Goal: Information Seeking & Learning: Understand process/instructions

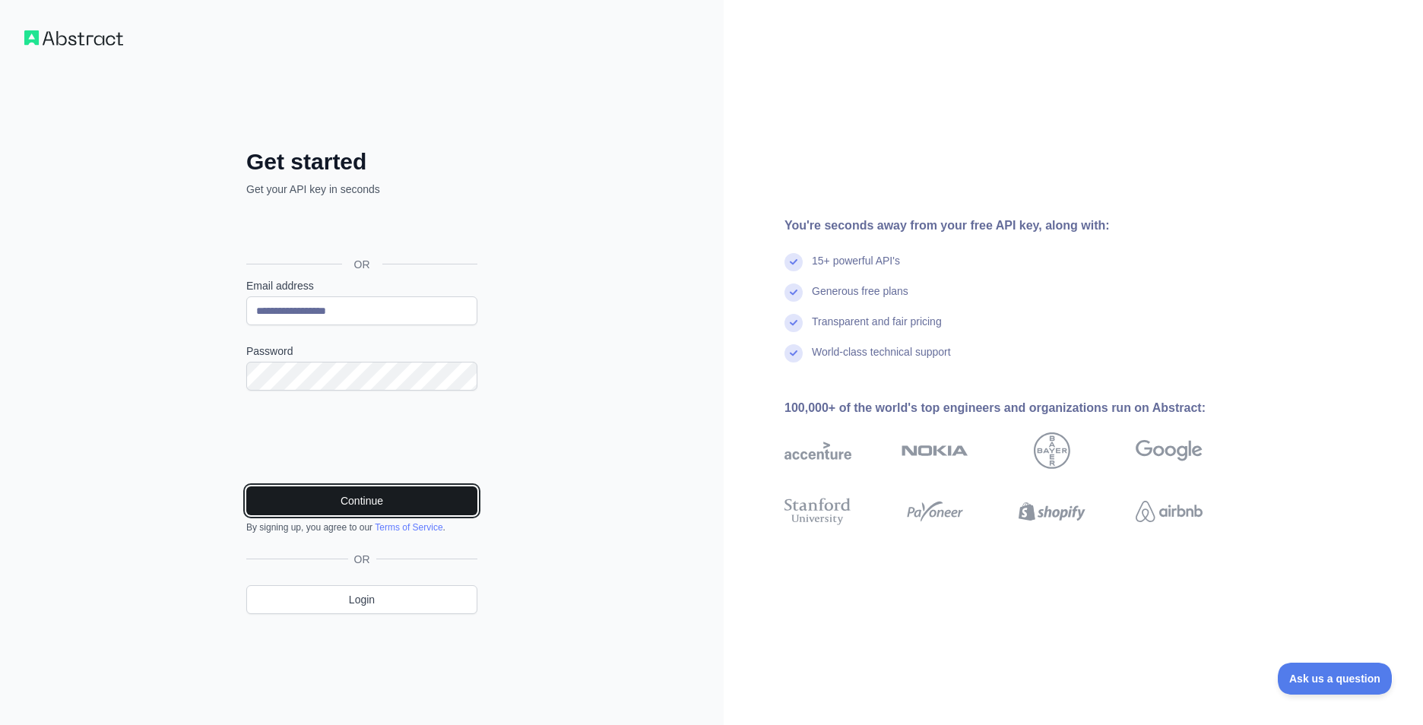
click at [395, 500] on button "Continue" at bounding box center [361, 500] width 231 height 29
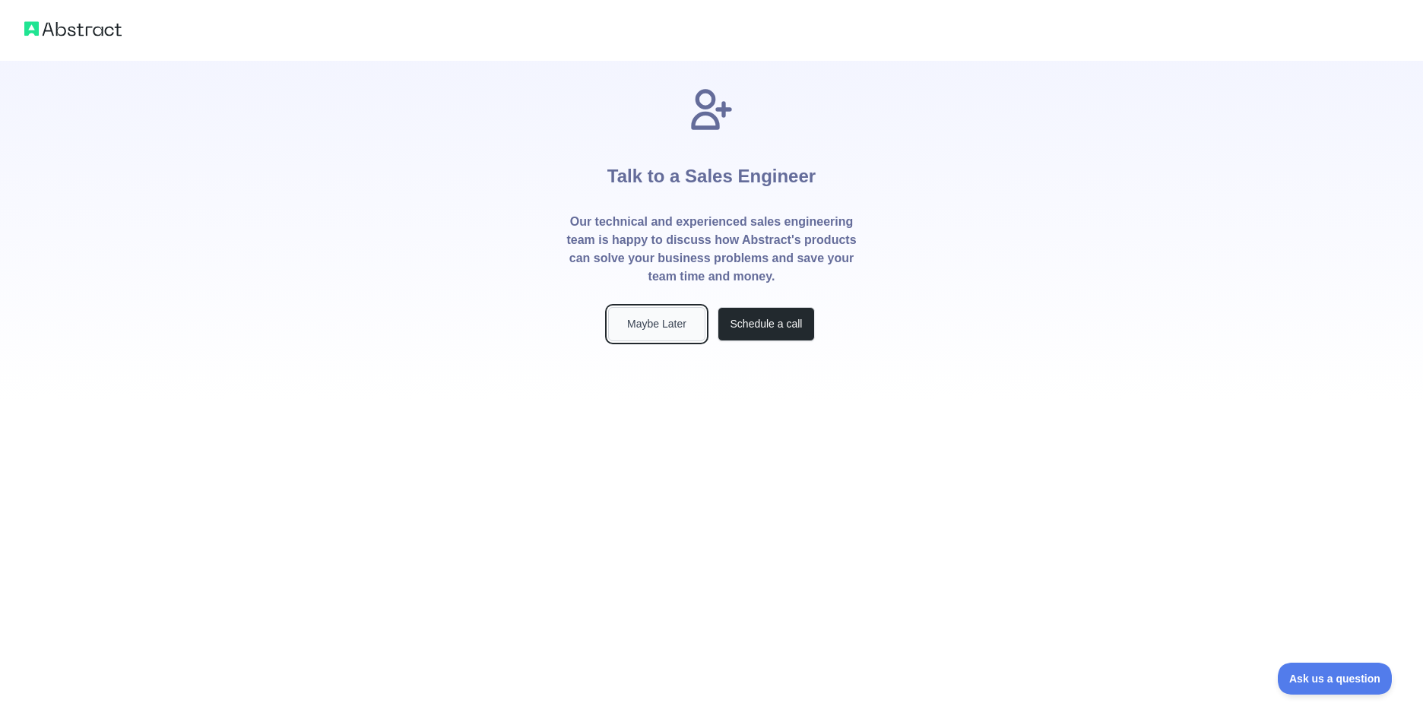
click at [685, 318] on button "Maybe Later" at bounding box center [656, 324] width 97 height 34
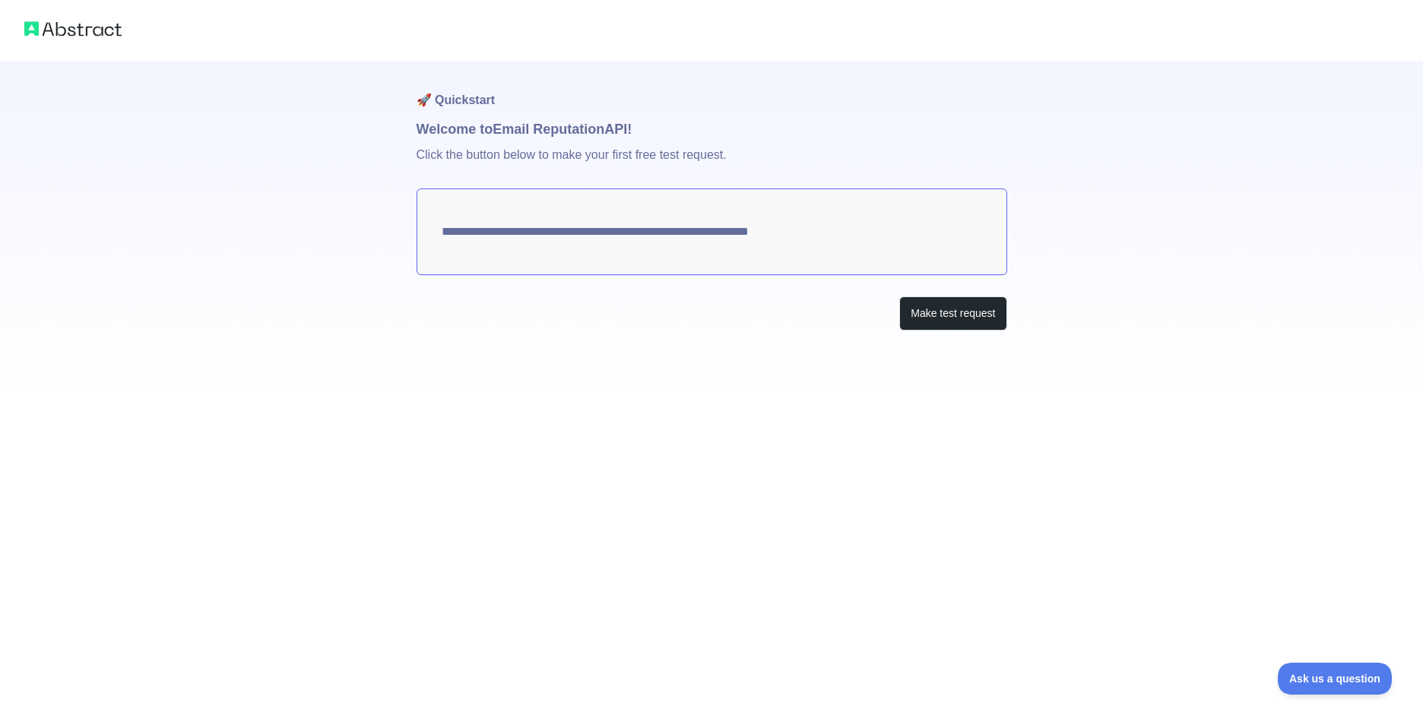
click at [442, 236] on textarea "**********" at bounding box center [712, 231] width 591 height 87
click at [939, 315] on button "Make test request" at bounding box center [952, 313] width 107 height 34
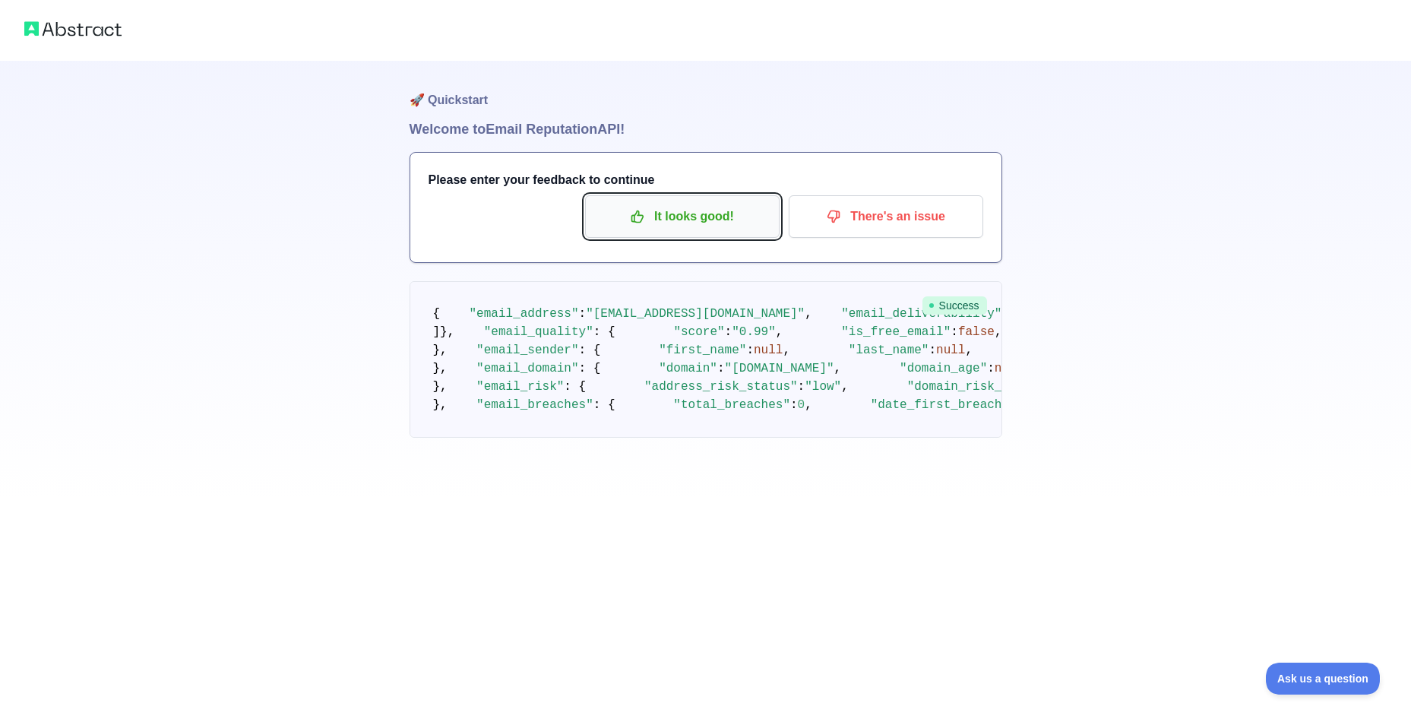
click at [751, 223] on p "It looks good!" at bounding box center [683, 217] width 172 height 26
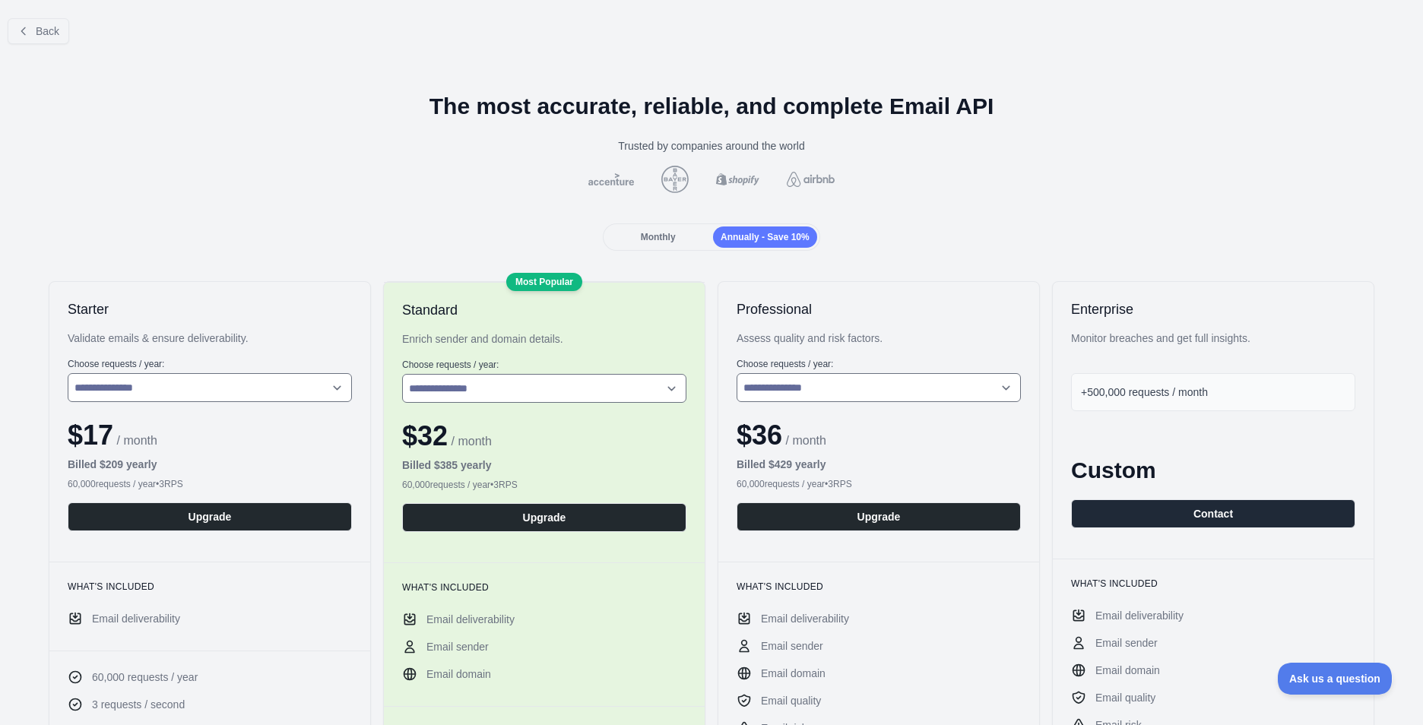
click at [698, 234] on div "Monthly" at bounding box center [658, 236] width 104 height 21
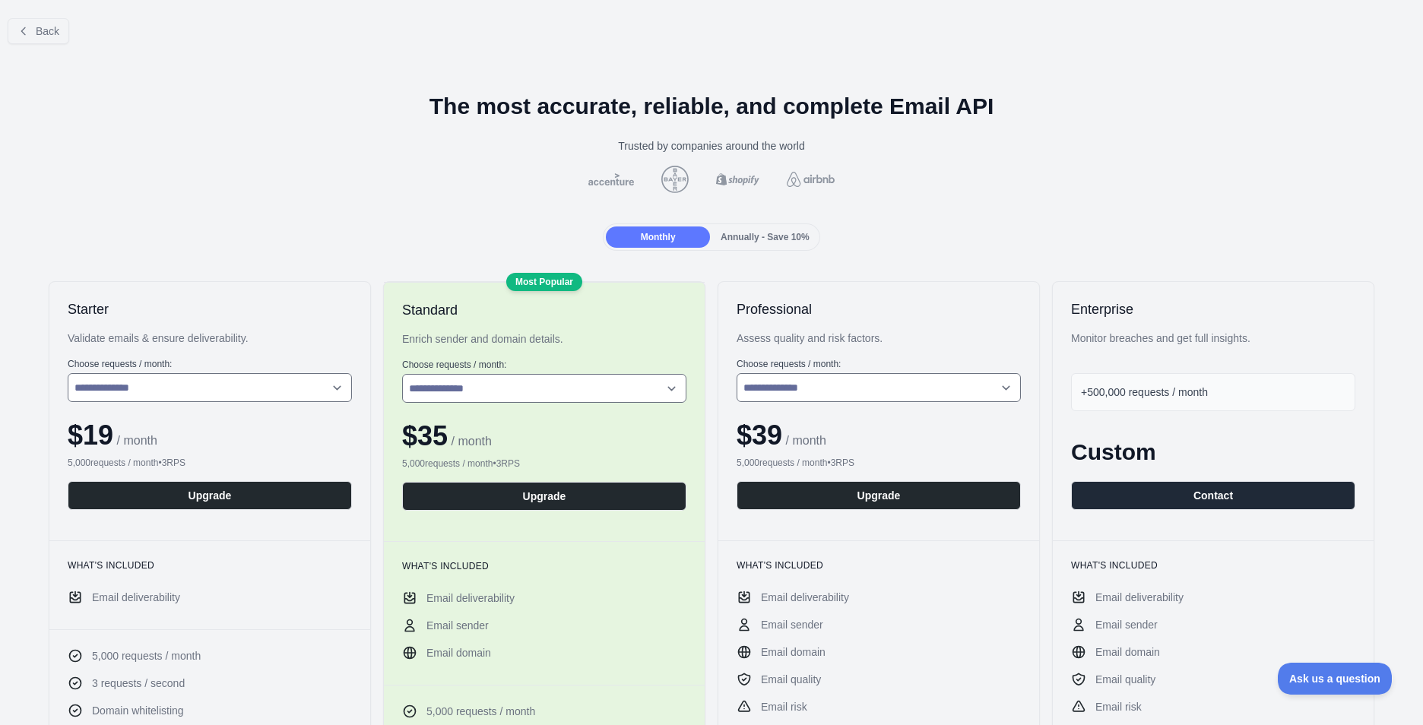
click at [791, 241] on span "Annually - Save 10%" at bounding box center [765, 237] width 89 height 11
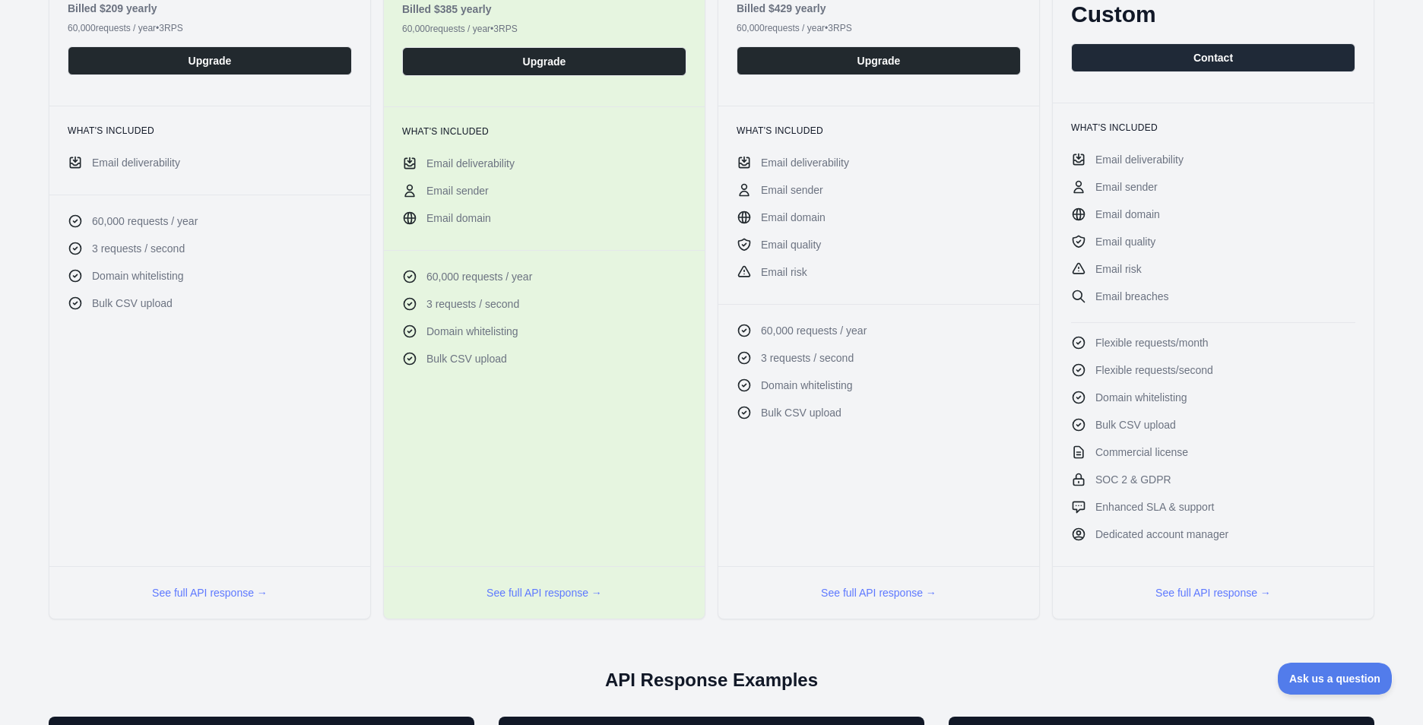
scroll to position [76, 0]
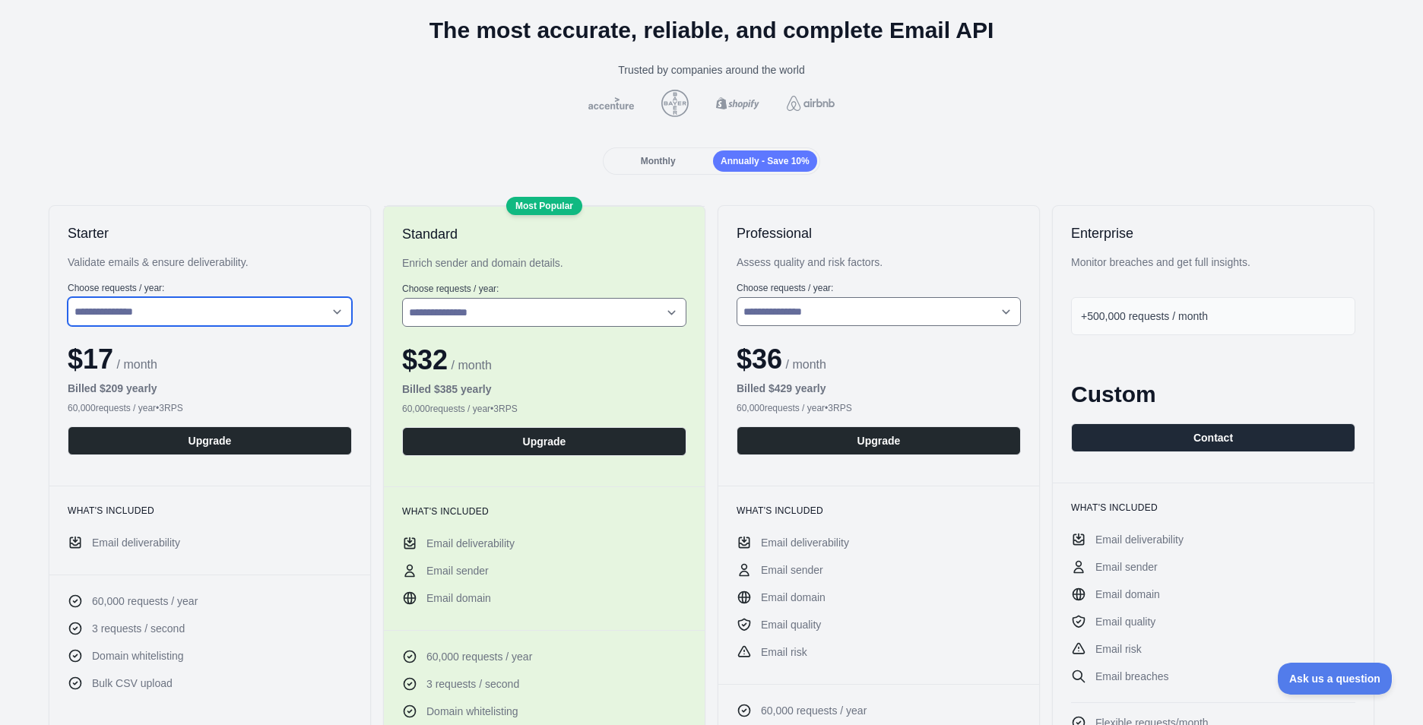
click at [185, 315] on select "**********" at bounding box center [210, 311] width 284 height 29
click at [461, 305] on select "**********" at bounding box center [544, 312] width 284 height 29
drag, startPoint x: 252, startPoint y: 119, endPoint x: 379, endPoint y: 114, distance: 127.0
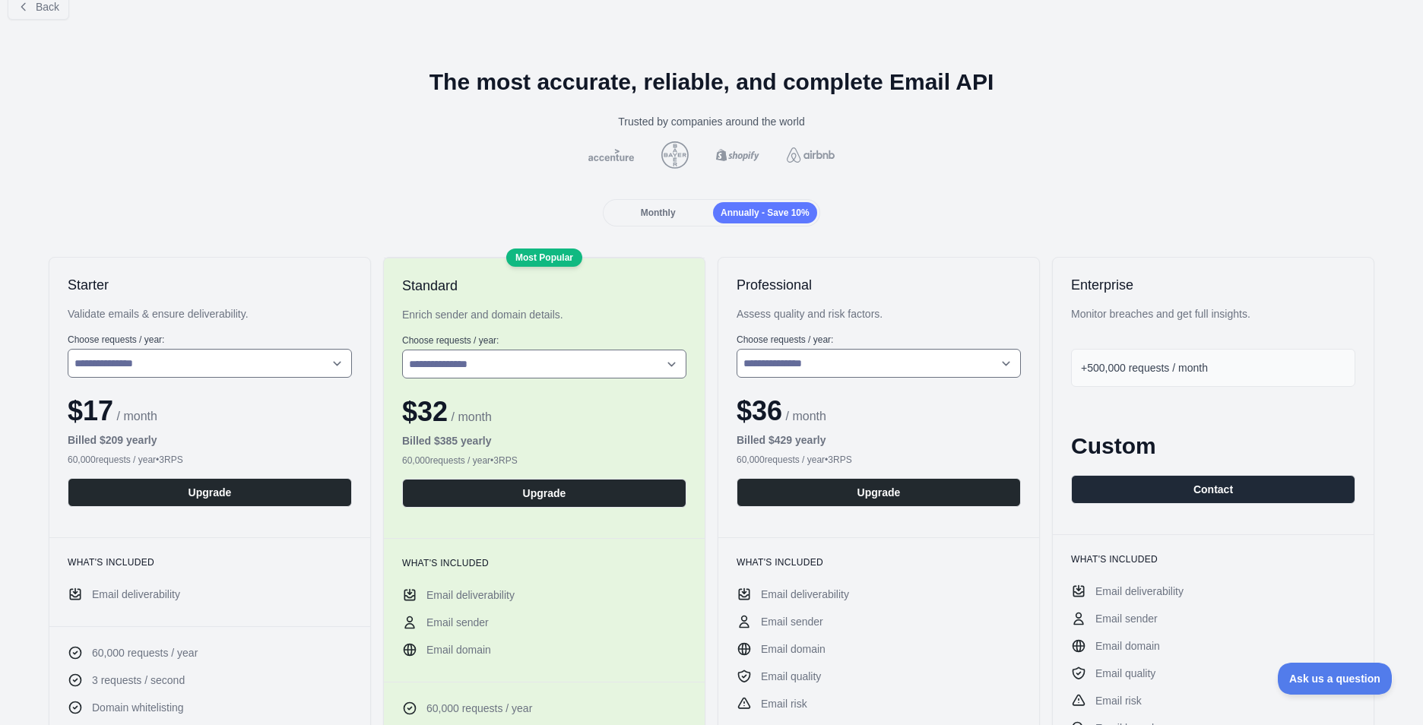
scroll to position [0, 0]
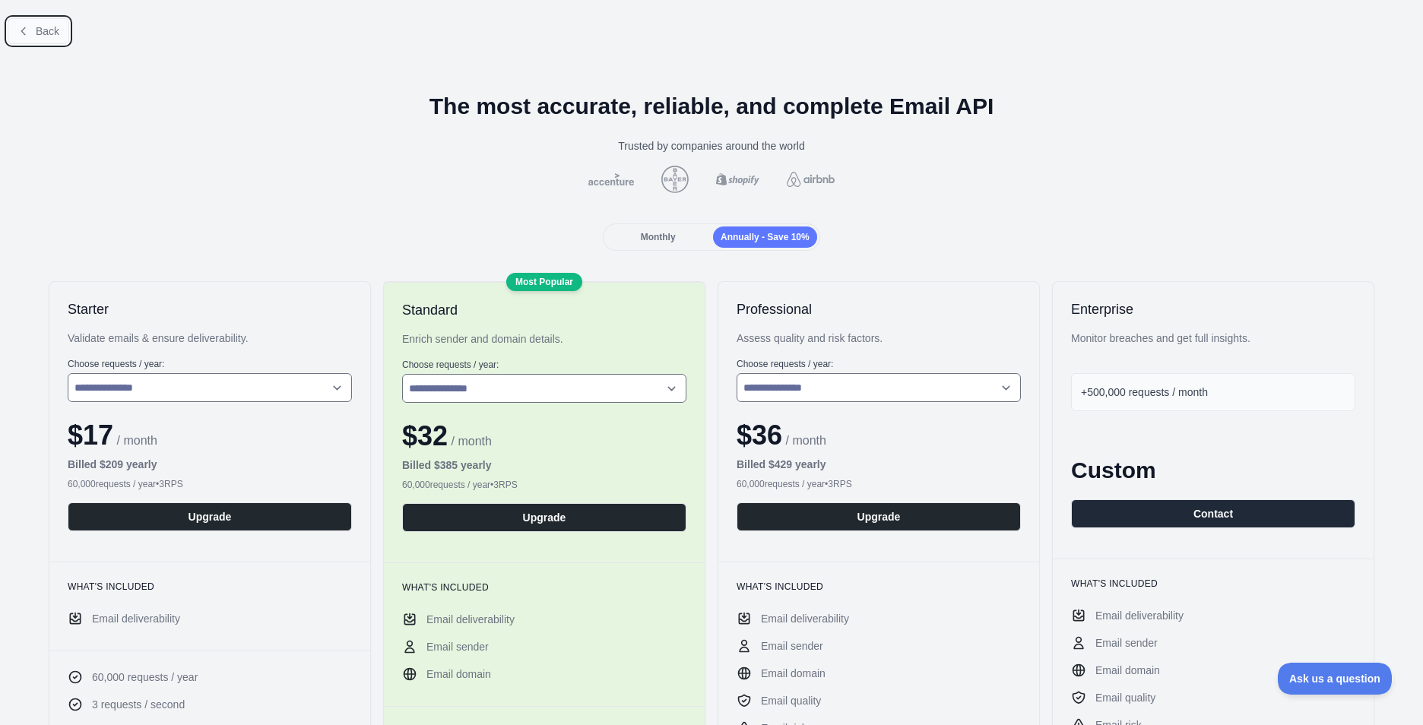
click at [42, 30] on span "Back" at bounding box center [48, 31] width 24 height 12
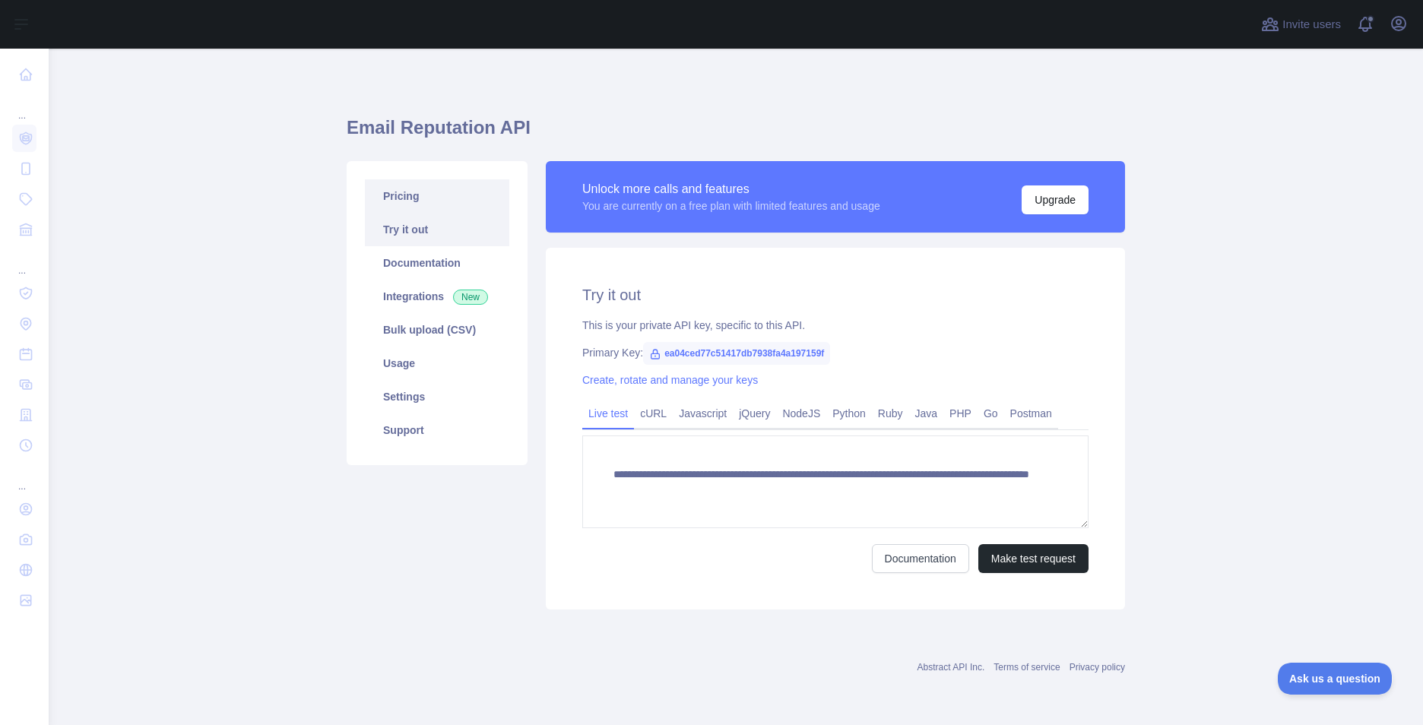
click at [426, 204] on link "Pricing" at bounding box center [437, 195] width 144 height 33
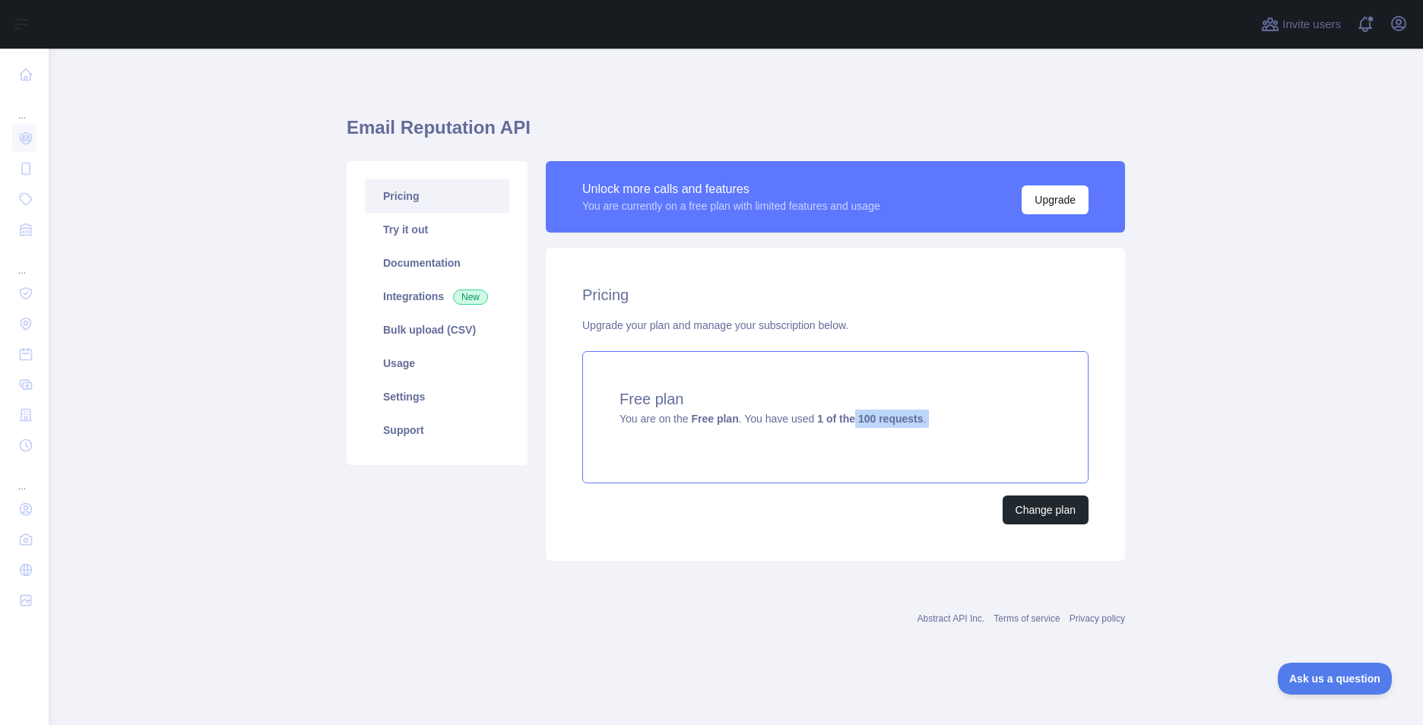
drag, startPoint x: 851, startPoint y: 418, endPoint x: 955, endPoint y: 441, distance: 105.9
click at [955, 441] on div "Free plan You are on the Free plan . You have used 1 of the 100 requests ." at bounding box center [835, 417] width 506 height 132
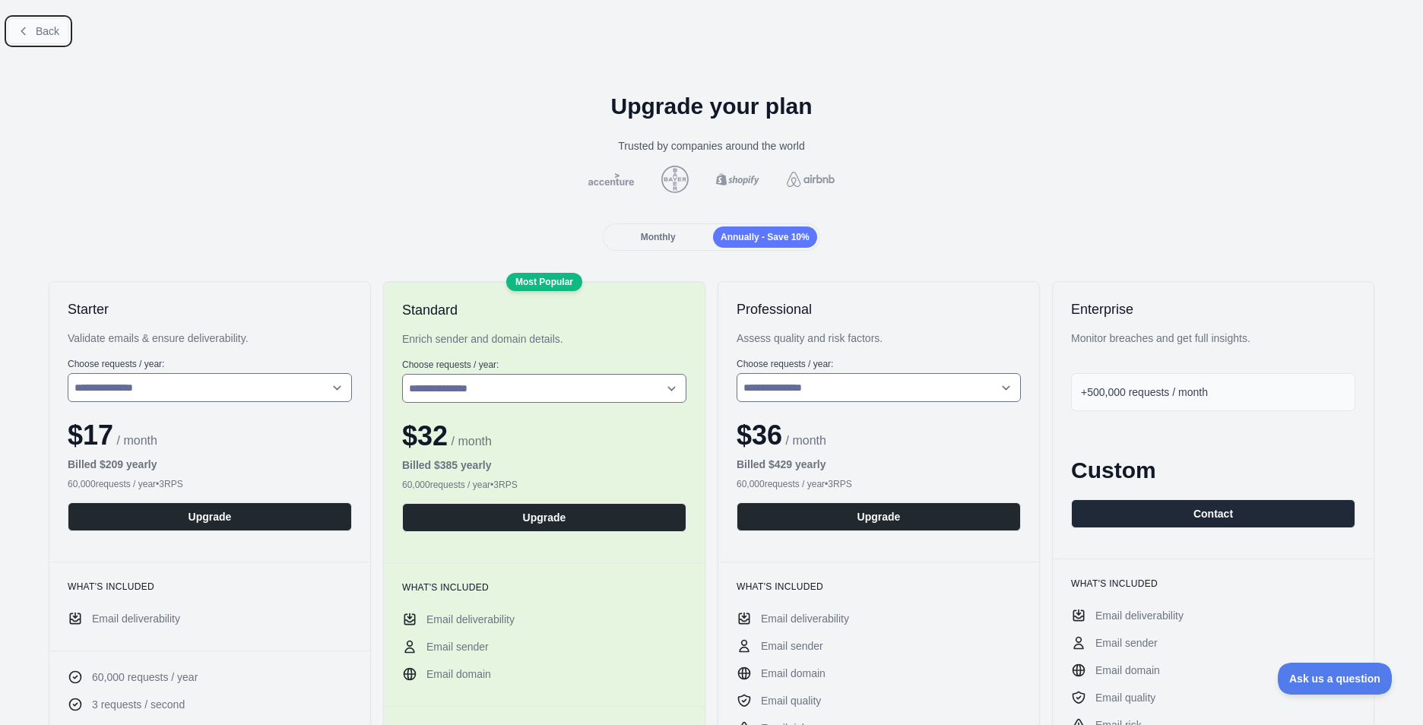
click at [36, 20] on button "Back" at bounding box center [39, 31] width 62 height 26
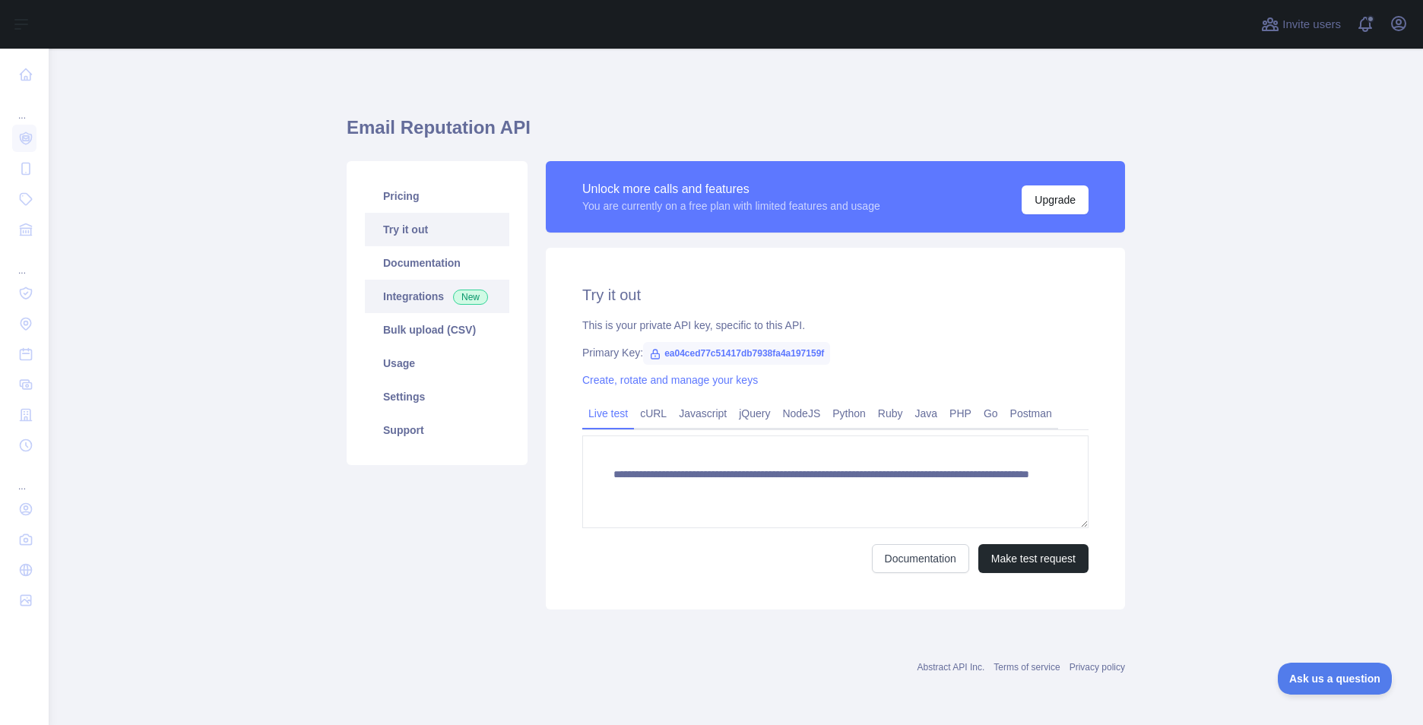
click at [413, 290] on link "Integrations New" at bounding box center [437, 296] width 144 height 33
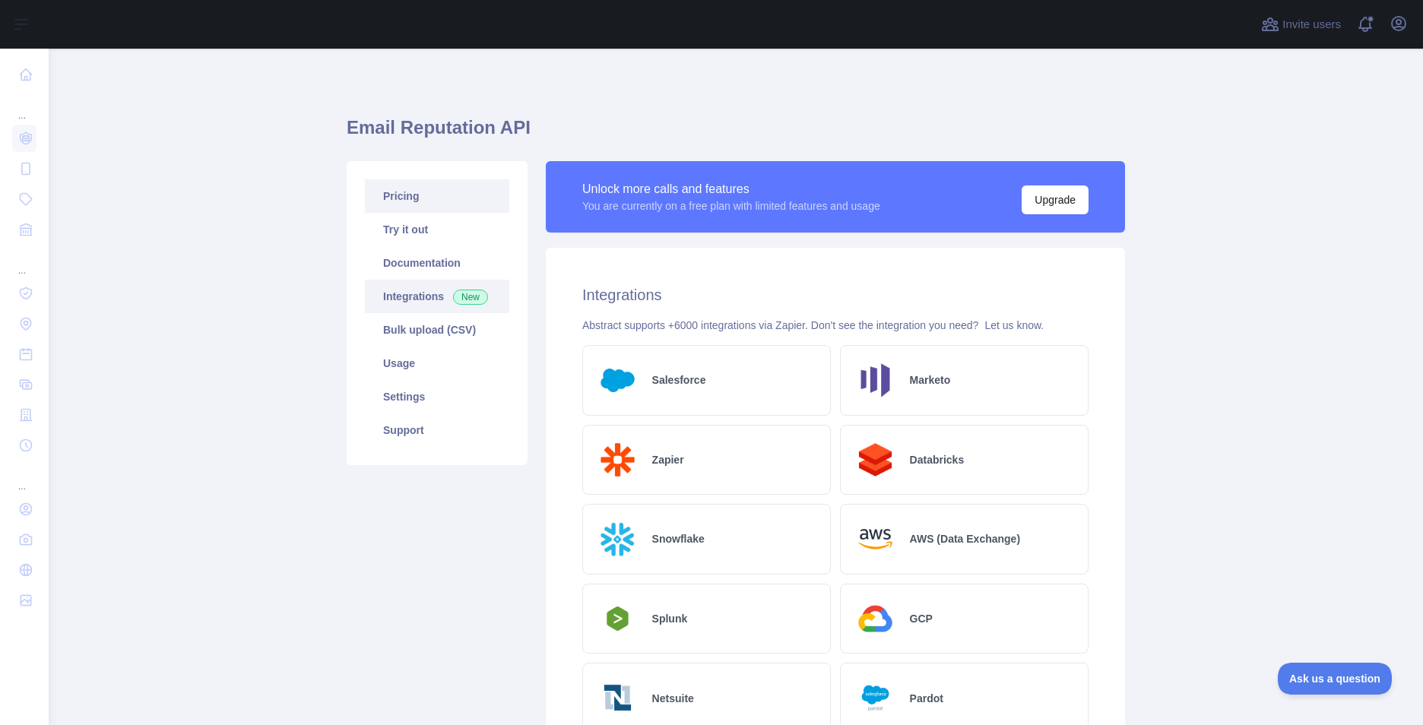
click at [431, 205] on link "Pricing" at bounding box center [437, 195] width 144 height 33
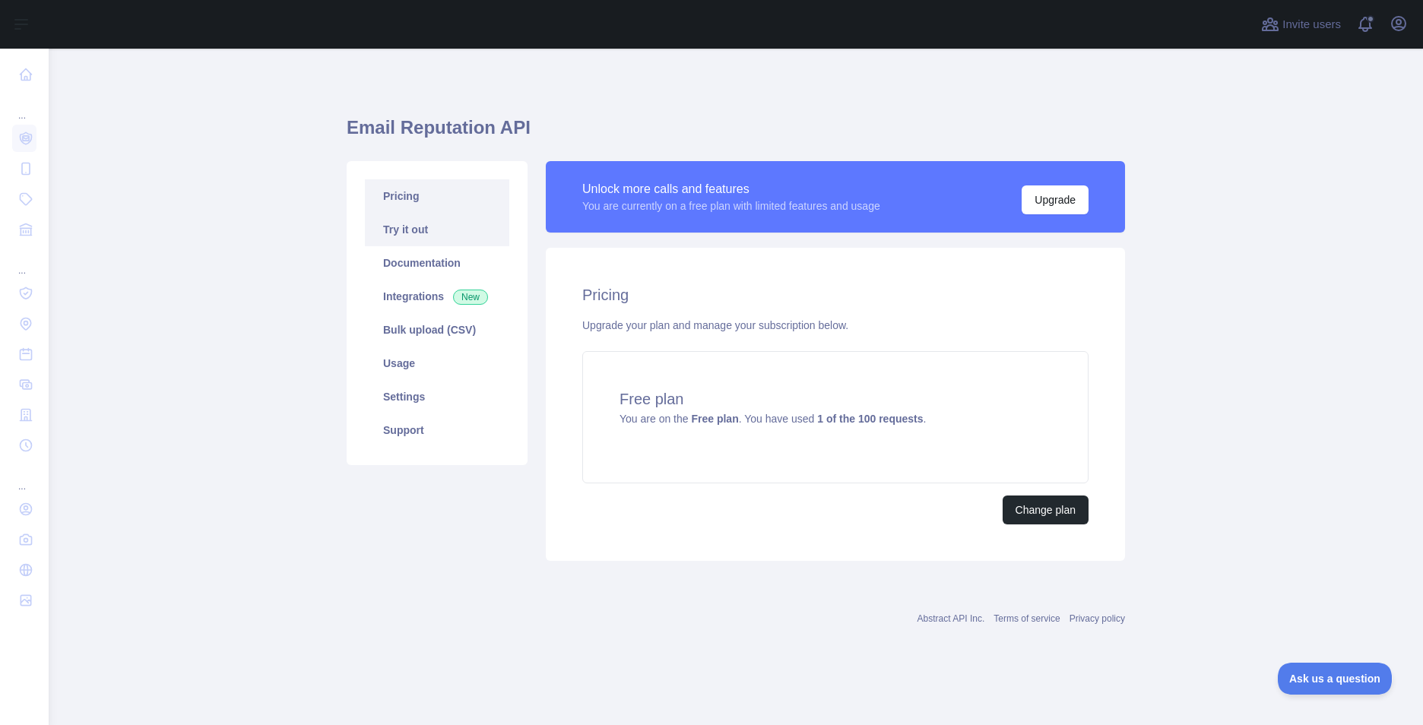
click at [436, 242] on link "Try it out" at bounding box center [437, 229] width 144 height 33
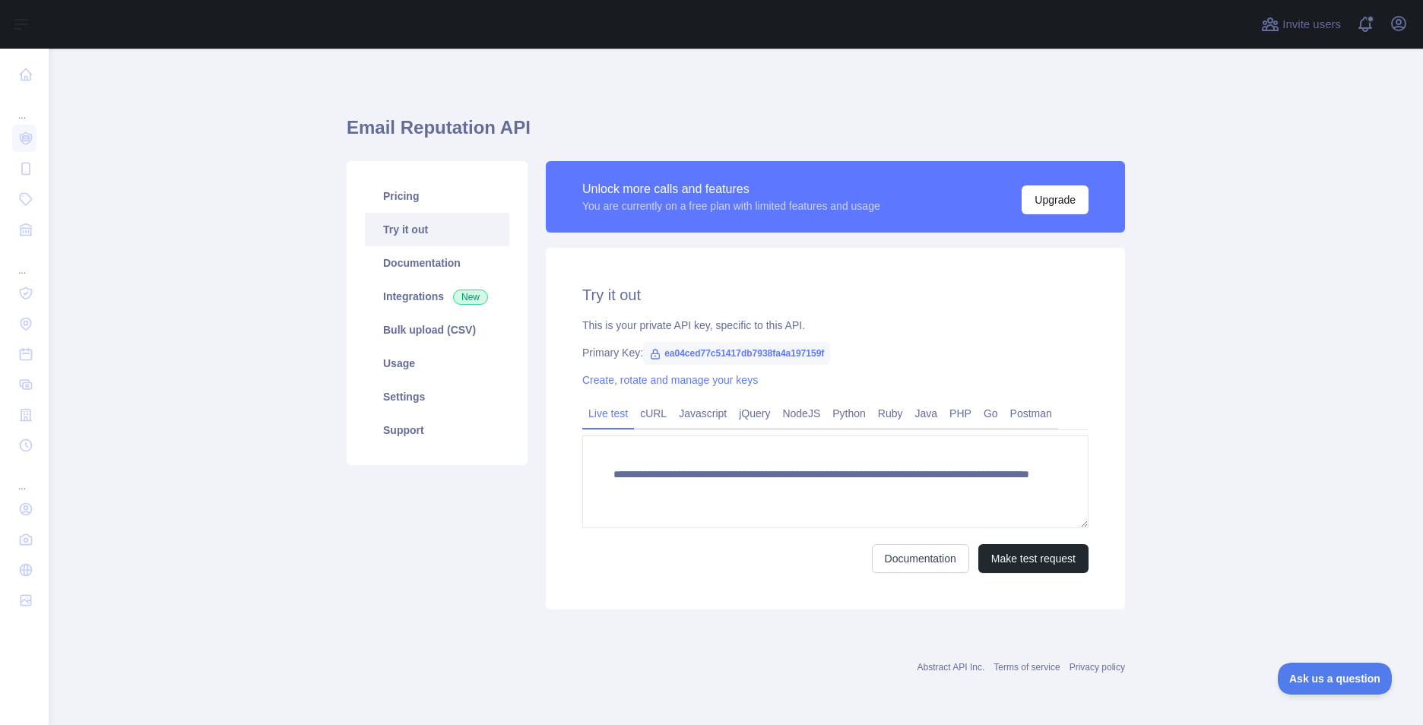
click at [679, 352] on span "ea04ced77c51417db7938fa4a197159f" at bounding box center [736, 353] width 187 height 23
click at [686, 352] on span "ea04ced77c51417db7938fa4a197159f" at bounding box center [736, 353] width 187 height 23
click at [692, 353] on span "ea04ced77c51417db7938fa4a197159f" at bounding box center [736, 353] width 187 height 23
click at [420, 293] on link "Integrations New" at bounding box center [437, 296] width 144 height 33
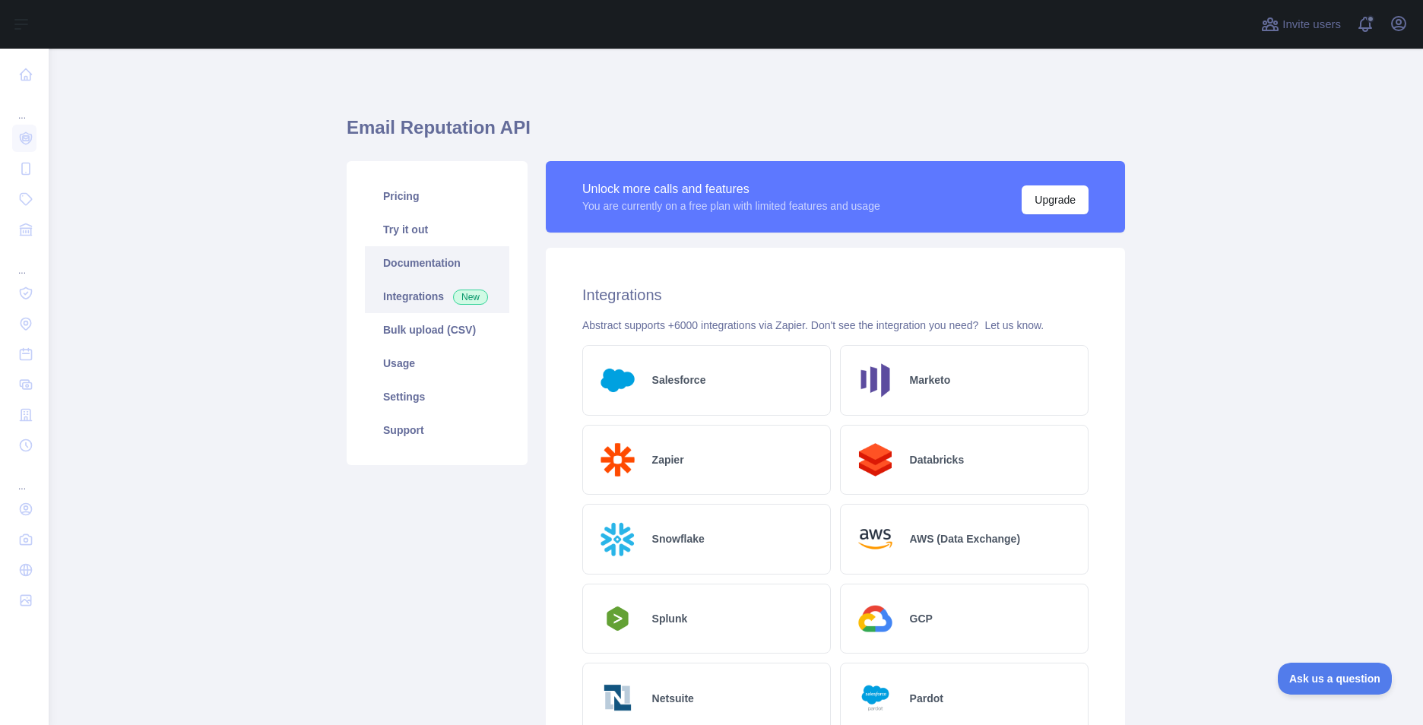
click at [437, 271] on link "Documentation" at bounding box center [437, 262] width 144 height 33
click at [450, 264] on link "Documentation" at bounding box center [437, 262] width 144 height 33
click at [418, 226] on link "Try it out" at bounding box center [437, 229] width 144 height 33
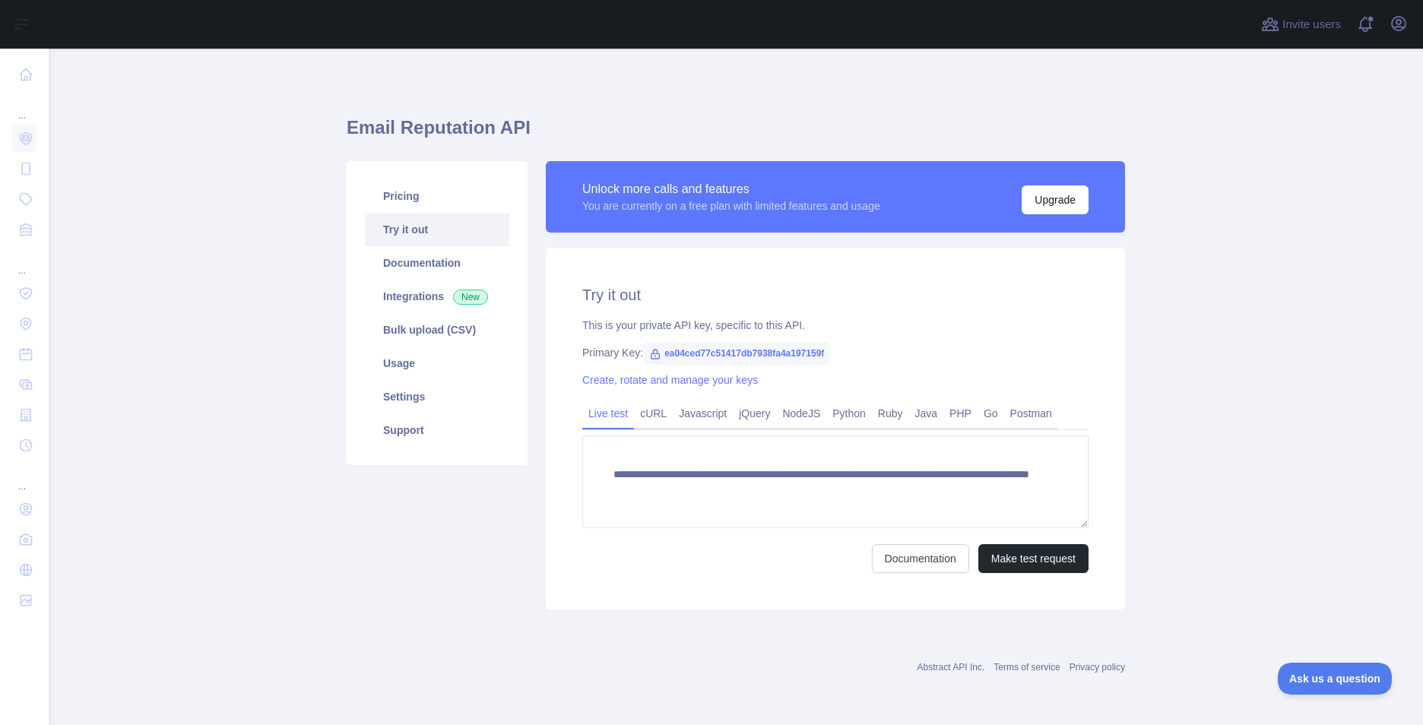
click at [794, 351] on span "ea04ced77c51417db7938fa4a197159f" at bounding box center [736, 353] width 187 height 23
click at [794, 350] on span "ea04ced77c51417db7938fa4a197159f" at bounding box center [736, 353] width 187 height 23
drag, startPoint x: 662, startPoint y: 351, endPoint x: 829, endPoint y: 354, distance: 167.2
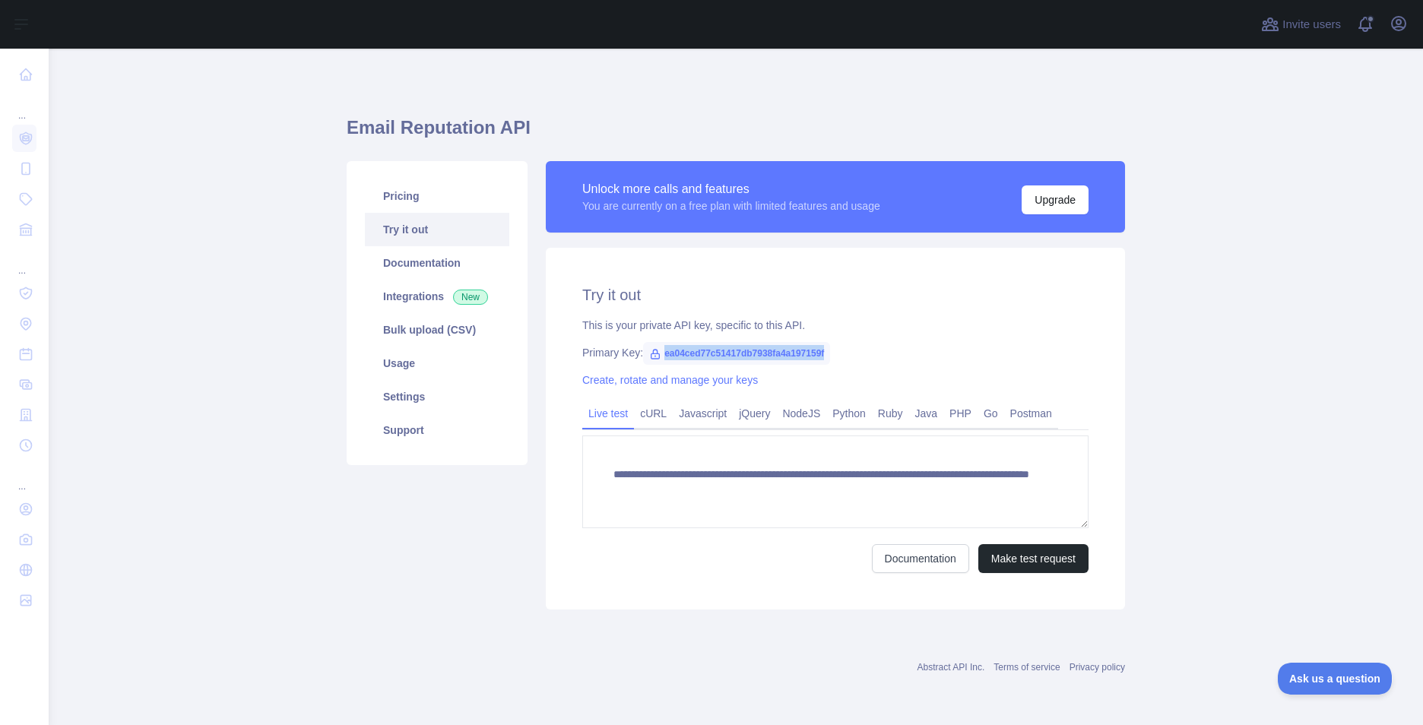
click at [829, 354] on div "Primary Key: ea04ced77c51417db7938fa4a197159f" at bounding box center [835, 352] width 506 height 15
copy span "ea04ced77c51417db7938fa4a197159f"
